Goal: Register for event/course

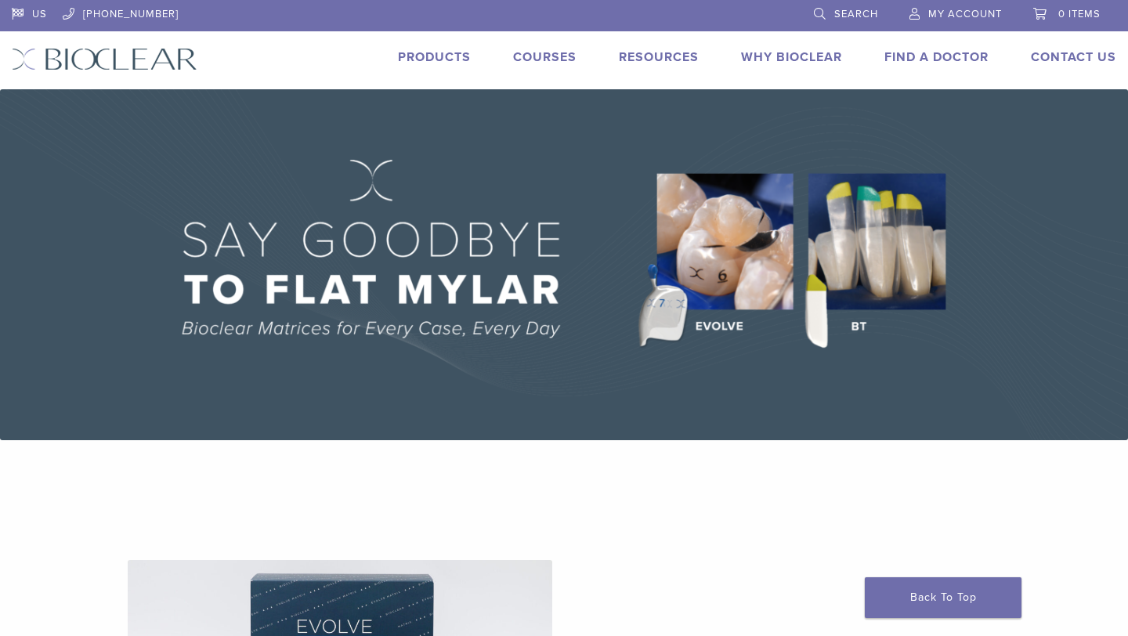
click at [545, 49] on li "Courses" at bounding box center [544, 57] width 63 height 19
click at [544, 60] on link "Courses" at bounding box center [544, 57] width 63 height 16
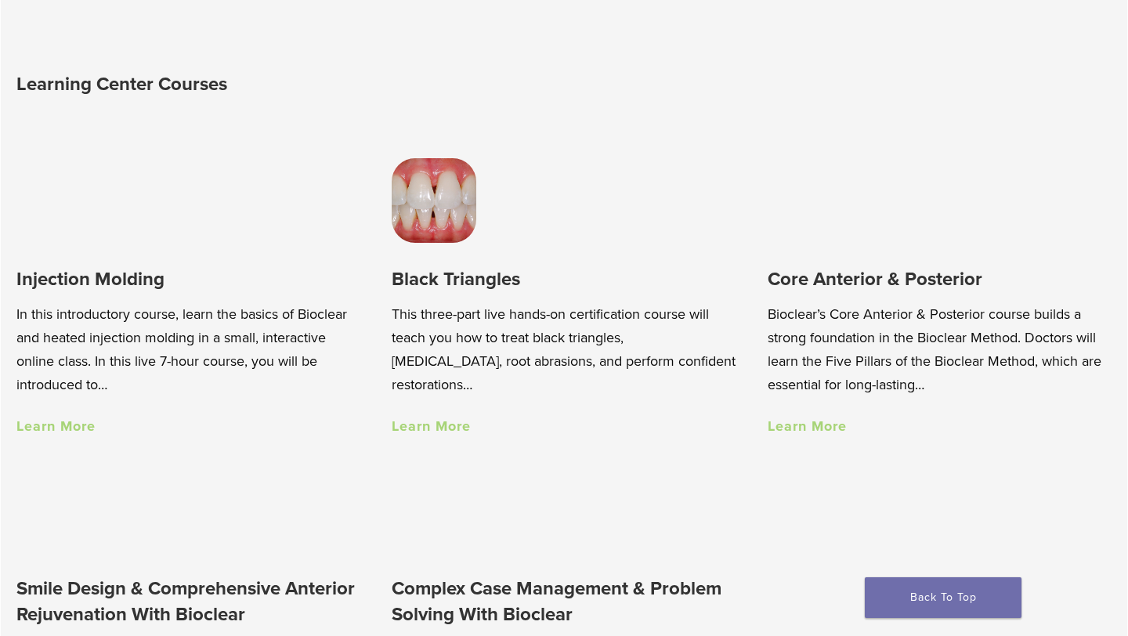
scroll to position [1003, 0]
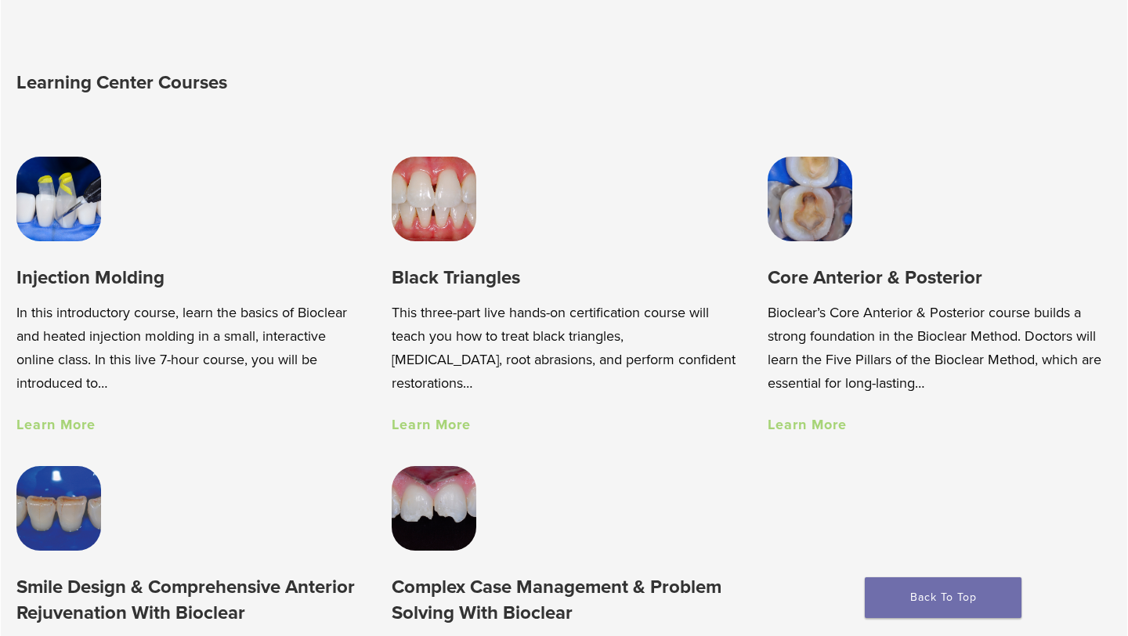
click at [63, 416] on link "Learn More" at bounding box center [55, 424] width 79 height 17
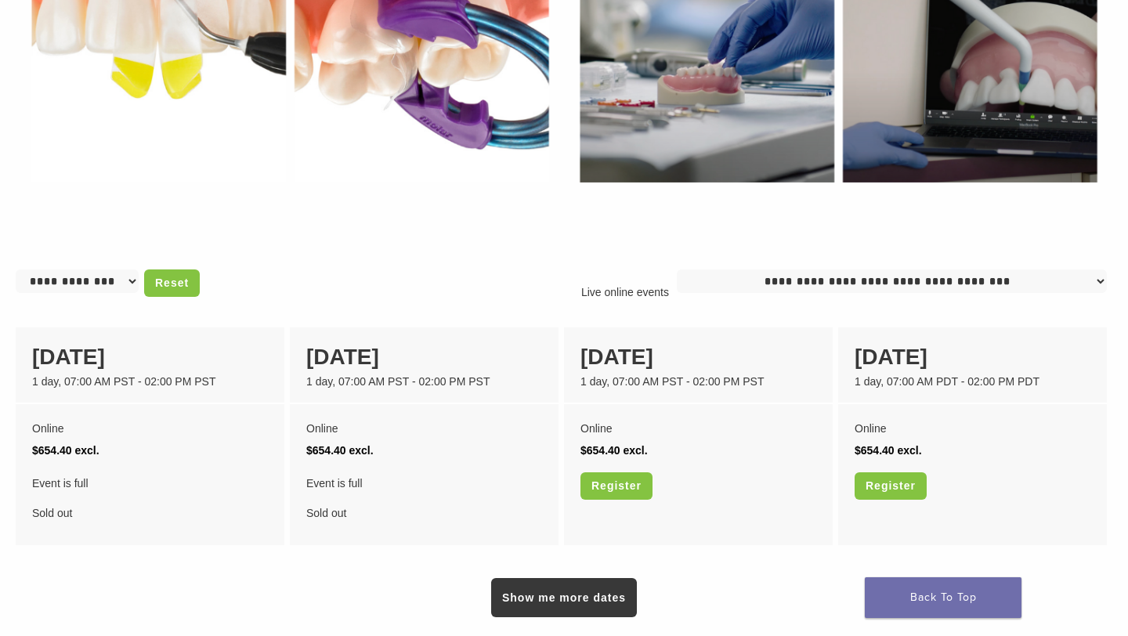
scroll to position [1013, 0]
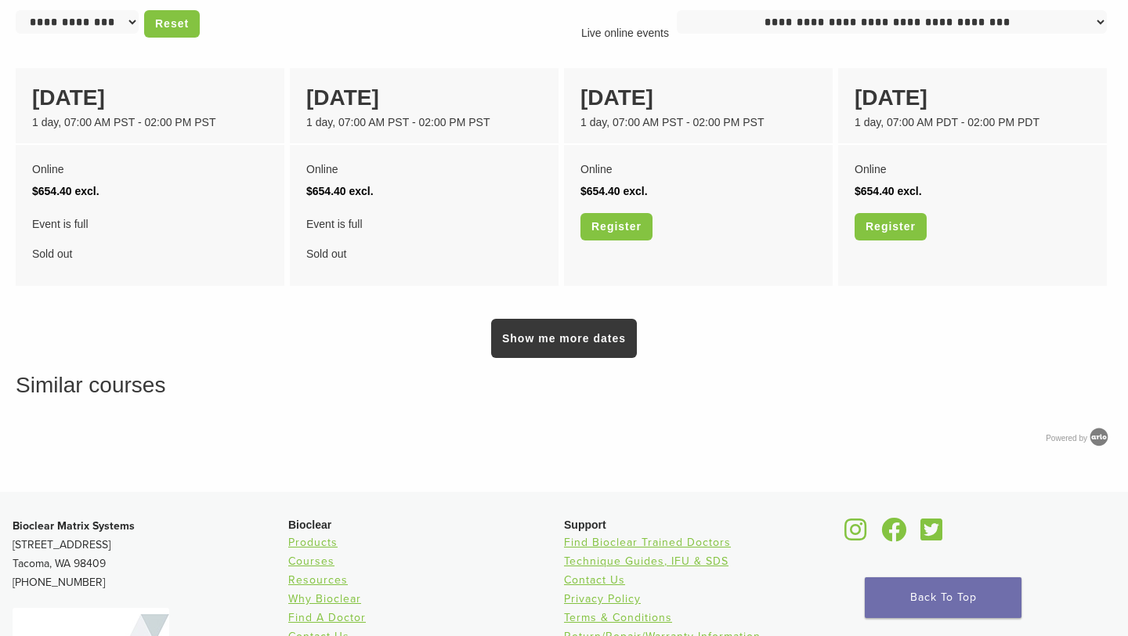
scroll to position [1268, 0]
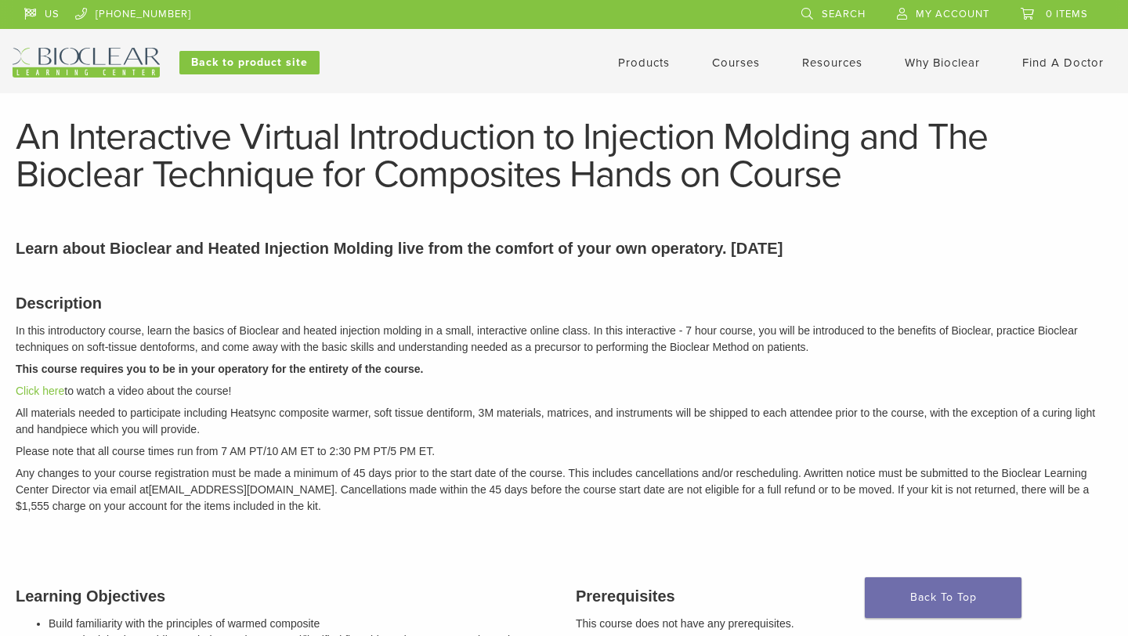
click at [738, 63] on link "Courses" at bounding box center [736, 63] width 48 height 14
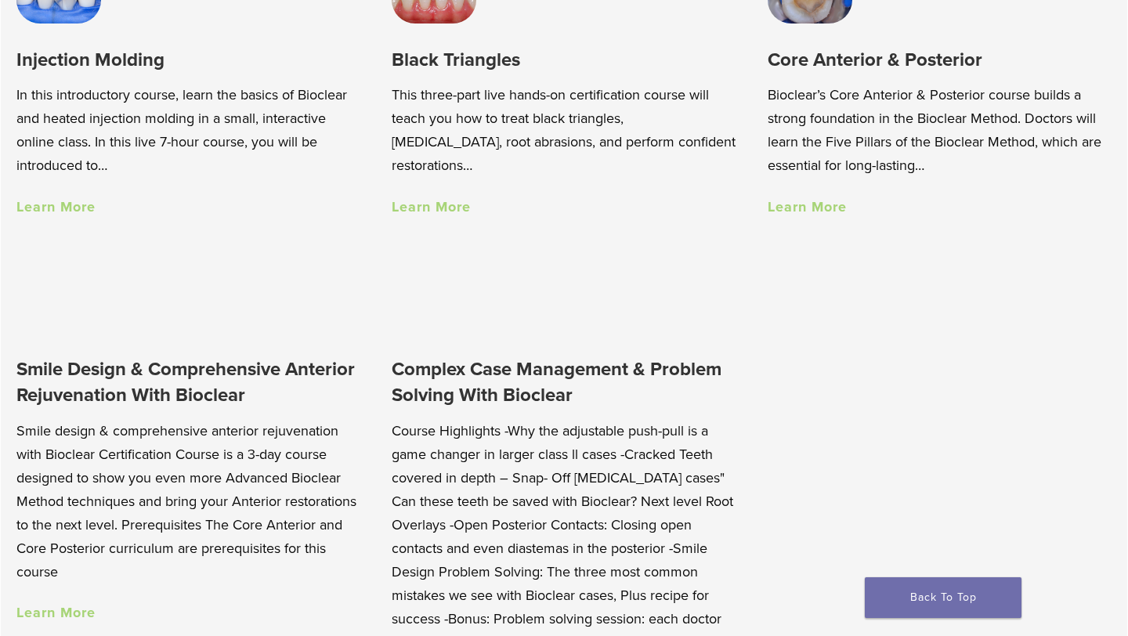
scroll to position [1434, 0]
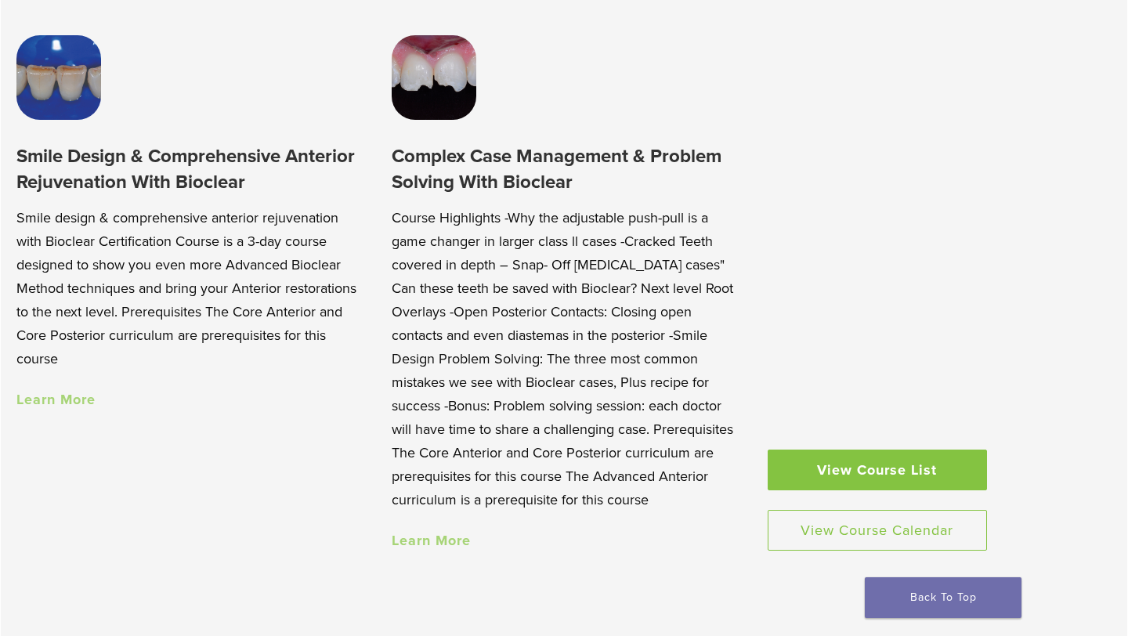
click at [72, 399] on link "Learn More" at bounding box center [55, 399] width 79 height 17
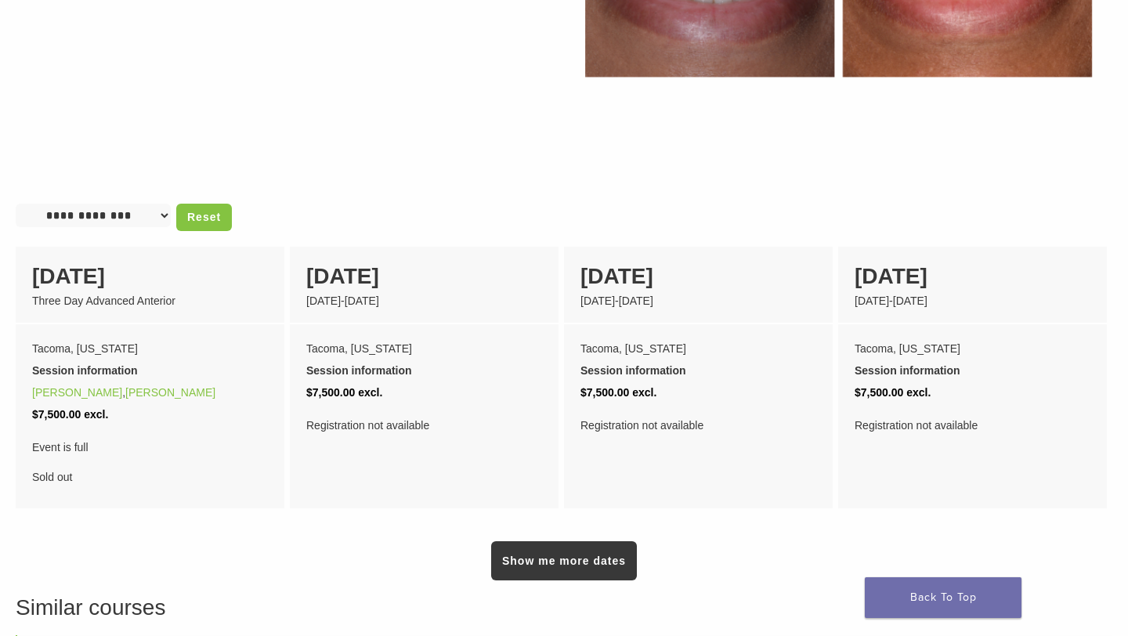
scroll to position [1038, 0]
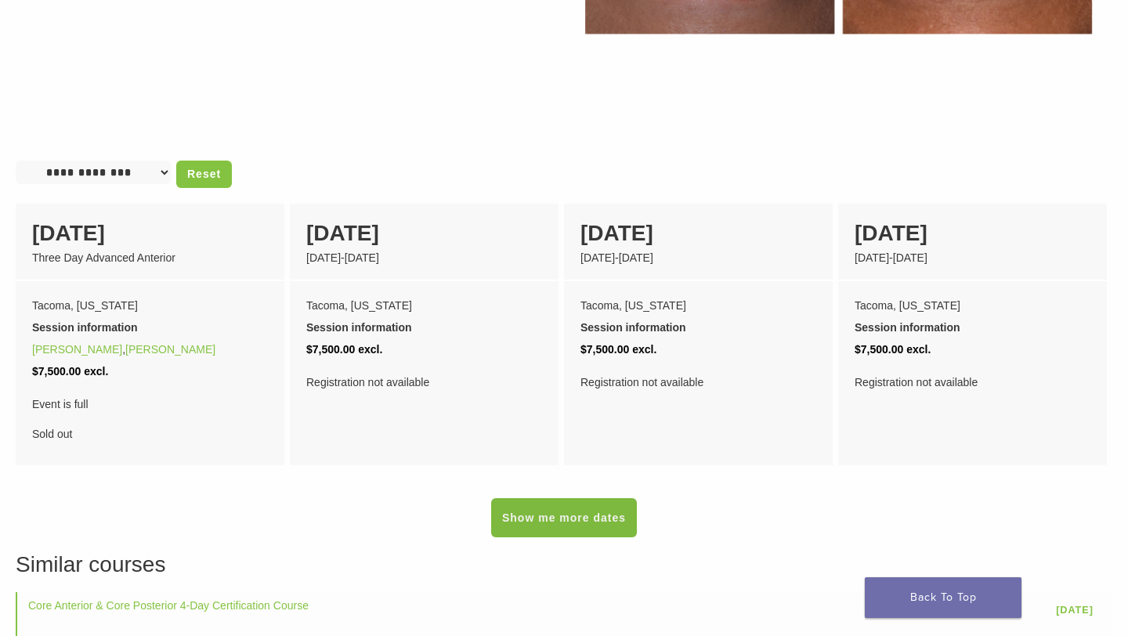
click at [521, 505] on link "Show me more dates" at bounding box center [564, 517] width 146 height 39
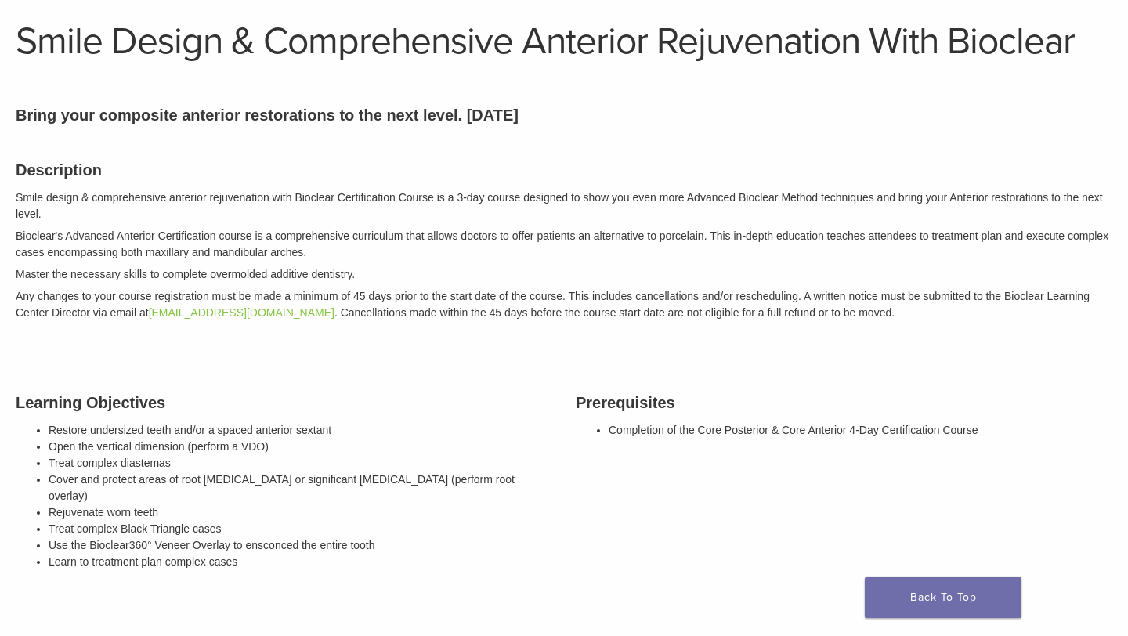
scroll to position [0, 0]
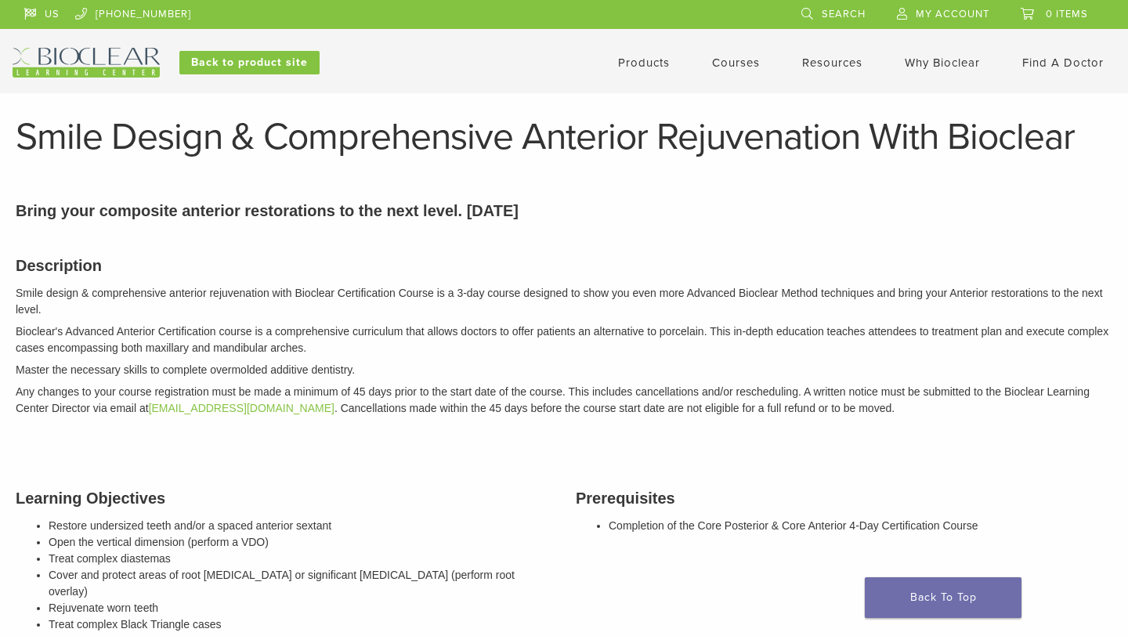
click at [726, 67] on link "Courses" at bounding box center [736, 63] width 48 height 14
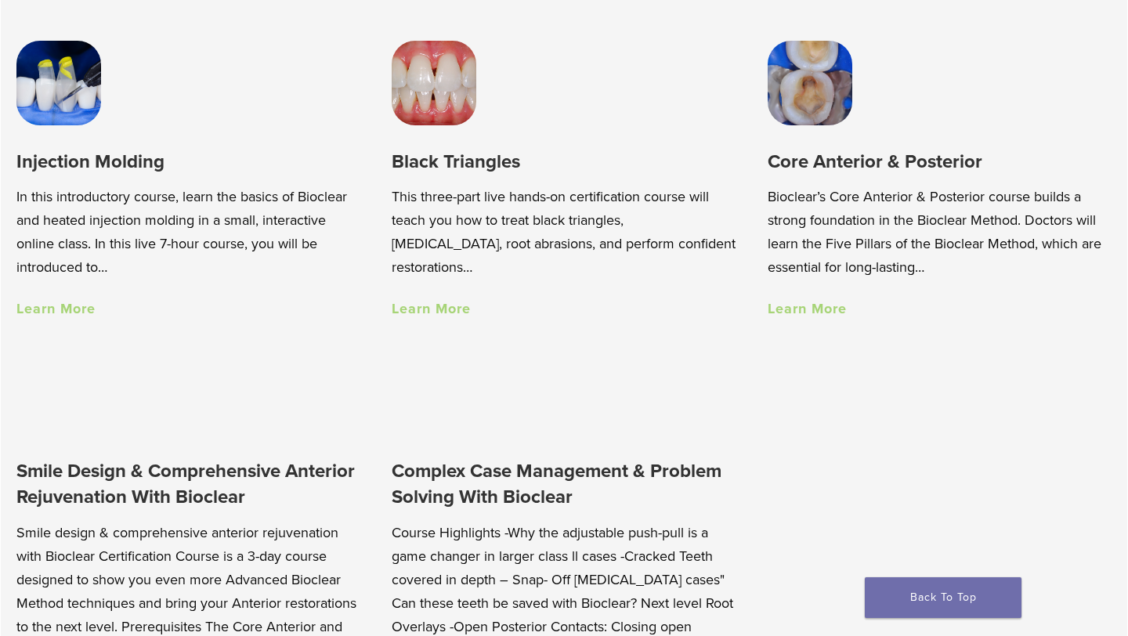
scroll to position [1156, 0]
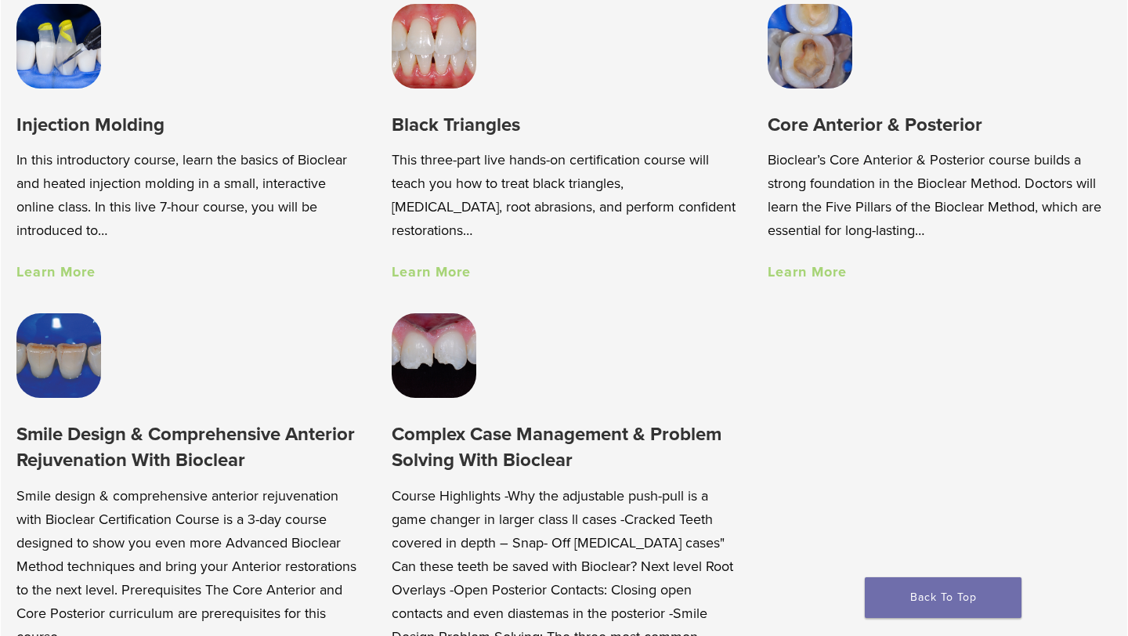
click at [82, 273] on link "Learn More" at bounding box center [55, 271] width 79 height 17
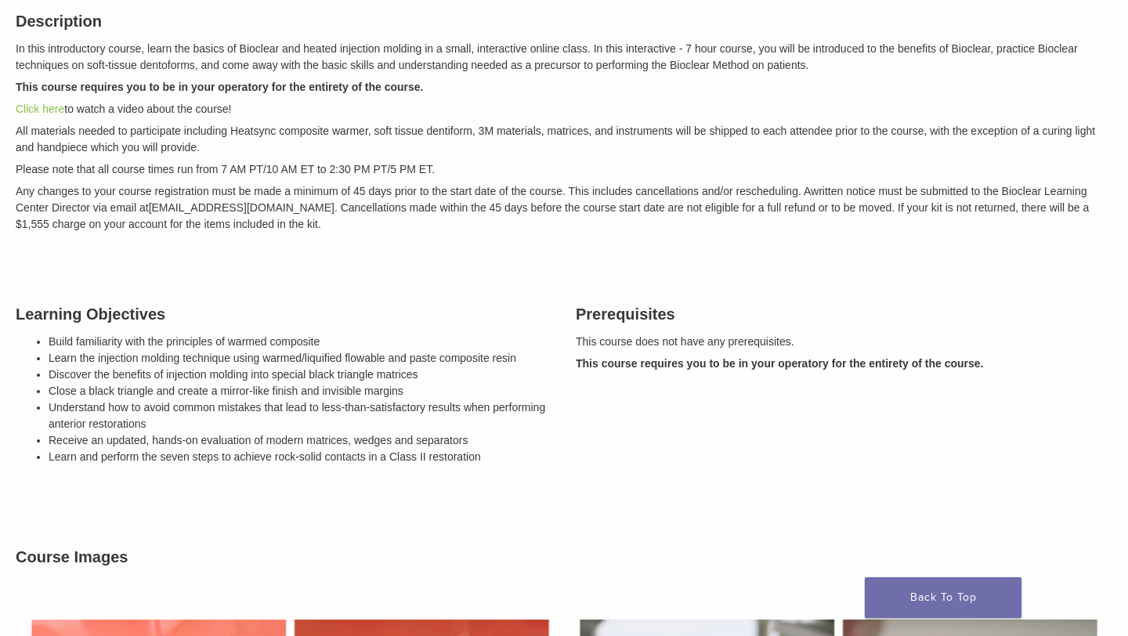
scroll to position [283, 0]
